Goal: Transaction & Acquisition: Obtain resource

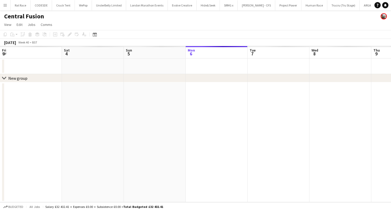
scroll to position [0, 124]
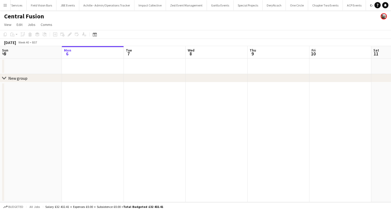
click at [6, 2] on button "Menu" at bounding box center [5, 5] width 10 height 10
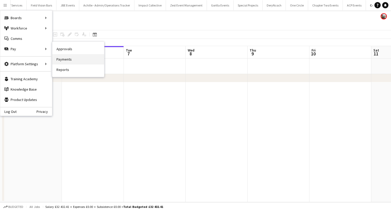
click at [71, 57] on link "Payments" at bounding box center [78, 59] width 52 height 10
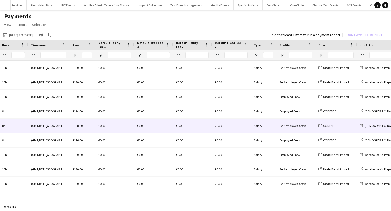
scroll to position [0, 172]
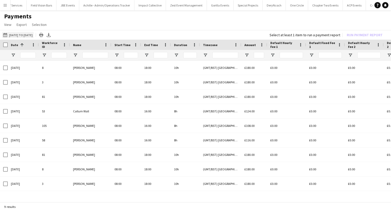
click at [21, 35] on button "[DATE] to [DATE] [DATE] to [DATE]" at bounding box center [18, 35] width 32 height 6
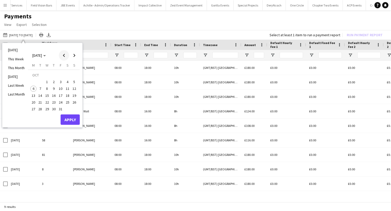
click at [68, 55] on span "Previous month" at bounding box center [64, 55] width 10 height 10
click at [32, 83] on span "1" at bounding box center [33, 82] width 6 height 6
click at [75, 55] on span "Next month" at bounding box center [74, 55] width 10 height 10
click at [34, 87] on span "6" at bounding box center [33, 89] width 6 height 6
click at [74, 124] on button "Apply" at bounding box center [70, 119] width 19 height 10
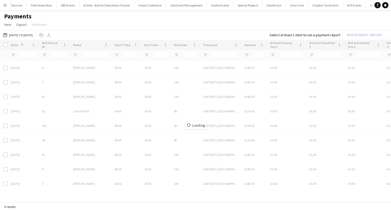
click at [74, 123] on div "Loading" at bounding box center [195, 121] width 391 height 163
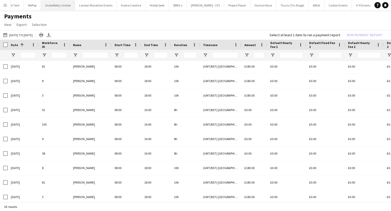
click at [56, 6] on button "UnderBelly Limited Close" at bounding box center [58, 5] width 34 height 10
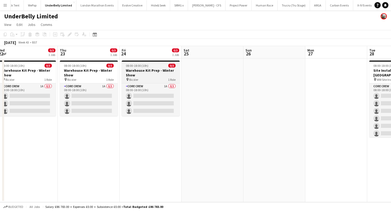
click at [146, 70] on h3 "Warehouse Kit Prep - Winter Show" at bounding box center [151, 72] width 58 height 9
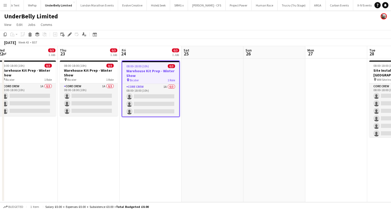
click at [193, 74] on app-date-cell at bounding box center [212, 130] width 62 height 144
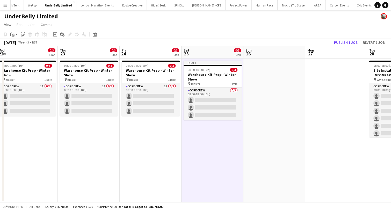
click at [258, 81] on app-date-cell at bounding box center [274, 130] width 62 height 144
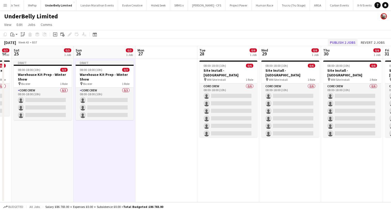
click at [347, 39] on button "Publish 2 jobs" at bounding box center [342, 42] width 30 height 7
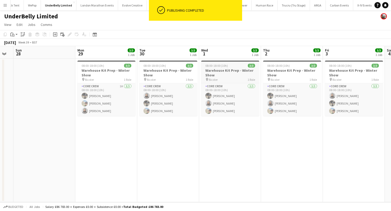
click at [229, 70] on h3 "Warehouse Kit Prep - Winter Show" at bounding box center [230, 72] width 58 height 9
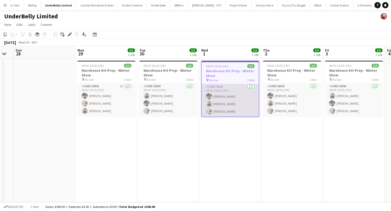
click at [228, 108] on app-card-role "Core Crew [DATE] 08:00-18:00 (10h) [PERSON_NAME] [PERSON_NAME] [PERSON_NAME]" at bounding box center [230, 100] width 57 height 33
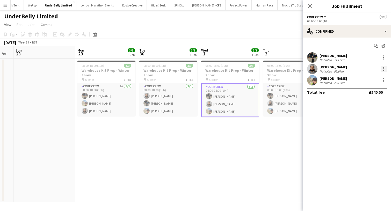
click at [384, 67] on div at bounding box center [383, 69] width 6 height 6
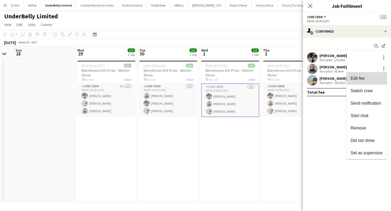
click at [368, 76] on button "Edit fee" at bounding box center [366, 78] width 40 height 12
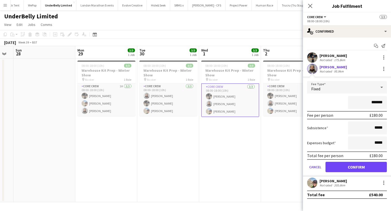
drag, startPoint x: 383, startPoint y: 102, endPoint x: 338, endPoint y: 100, distance: 45.3
click at [348, 100] on input "*******" at bounding box center [367, 102] width 39 height 13
type input "***"
click at [345, 165] on button "Confirm" at bounding box center [355, 167] width 61 height 10
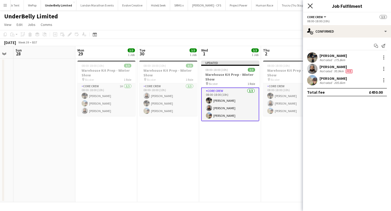
click at [311, 5] on icon "Close pop-in" at bounding box center [309, 5] width 5 height 5
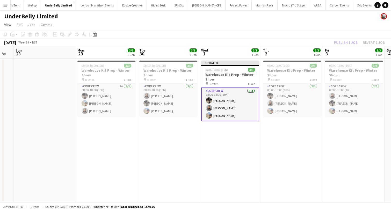
click at [349, 40] on div "Publish 1 job Revert 1 job" at bounding box center [358, 42] width 63 height 7
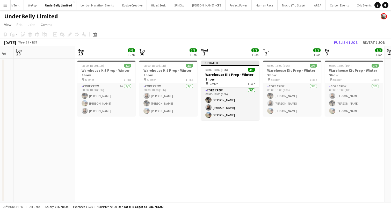
click at [349, 40] on button "Publish 1 job" at bounding box center [346, 42] width 28 height 7
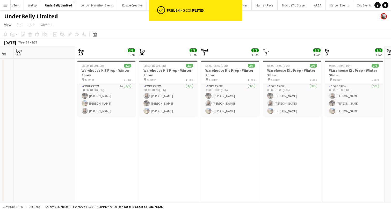
click at [9, 6] on button "Menu" at bounding box center [5, 5] width 10 height 10
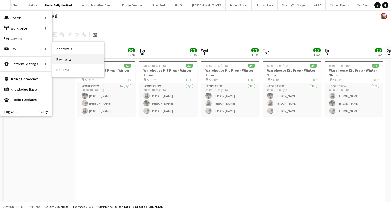
click at [59, 58] on link "Payments" at bounding box center [78, 59] width 52 height 10
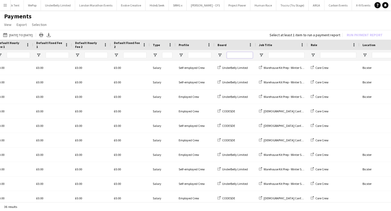
click at [234, 55] on input "Board Filter Input" at bounding box center [240, 55] width 26 height 6
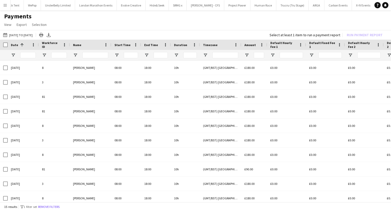
type input "*****"
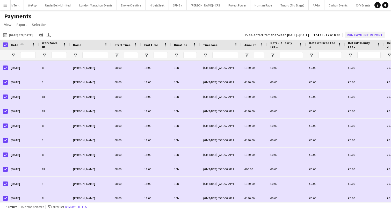
click at [347, 36] on button "Run Payment Report" at bounding box center [364, 35] width 40 height 7
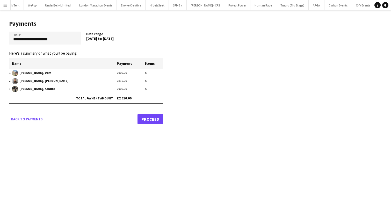
click at [147, 122] on link "Proceed" at bounding box center [150, 119] width 26 height 10
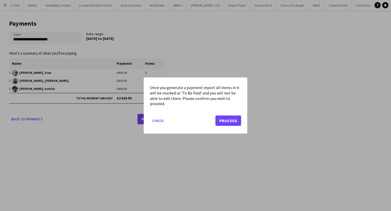
click at [226, 122] on button "Proceed" at bounding box center [228, 120] width 26 height 10
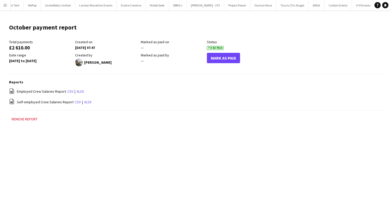
click at [70, 90] on link "csv" at bounding box center [70, 91] width 6 height 5
click at [75, 101] on link "csv" at bounding box center [78, 102] width 6 height 5
